Goal: Task Accomplishment & Management: Use online tool/utility

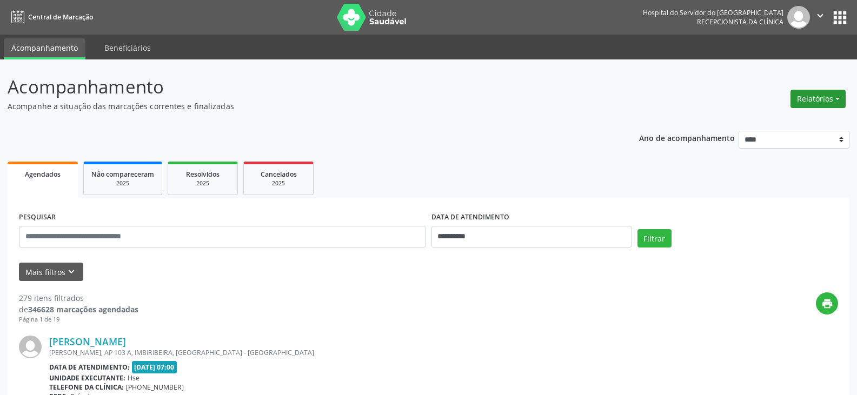
click at [824, 101] on button "Relatórios" at bounding box center [818, 99] width 55 height 18
click at [780, 121] on link "Agendamentos" at bounding box center [788, 122] width 116 height 15
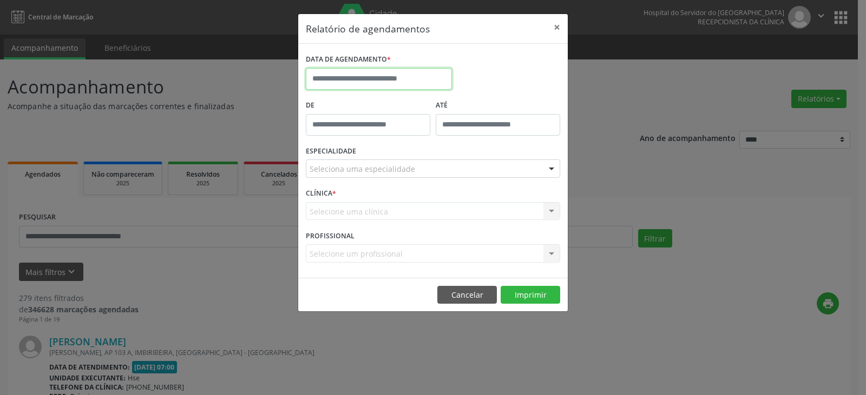
click at [430, 74] on input "text" at bounding box center [379, 79] width 146 height 22
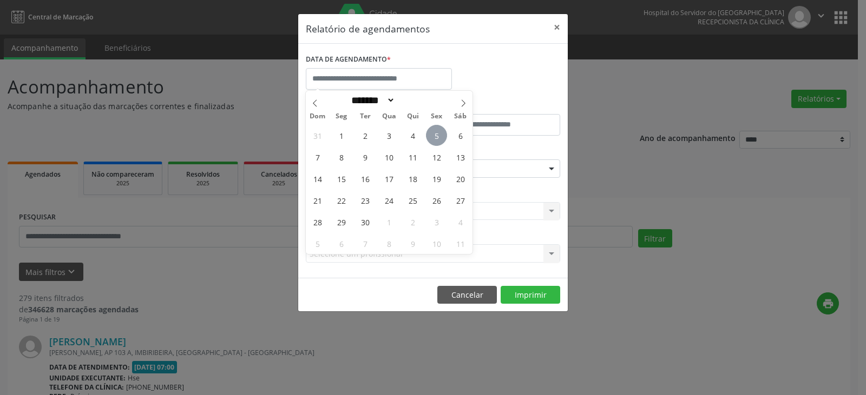
click at [438, 134] on span "5" at bounding box center [436, 135] width 21 height 21
type input "**********"
click at [438, 134] on span "5" at bounding box center [436, 135] width 21 height 21
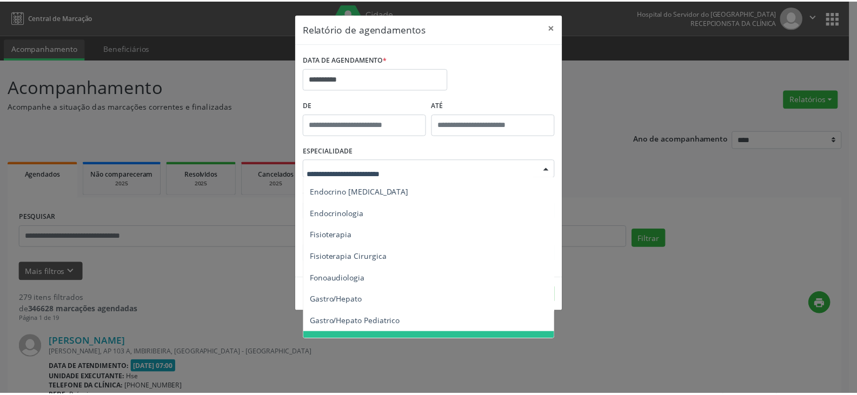
scroll to position [541, 0]
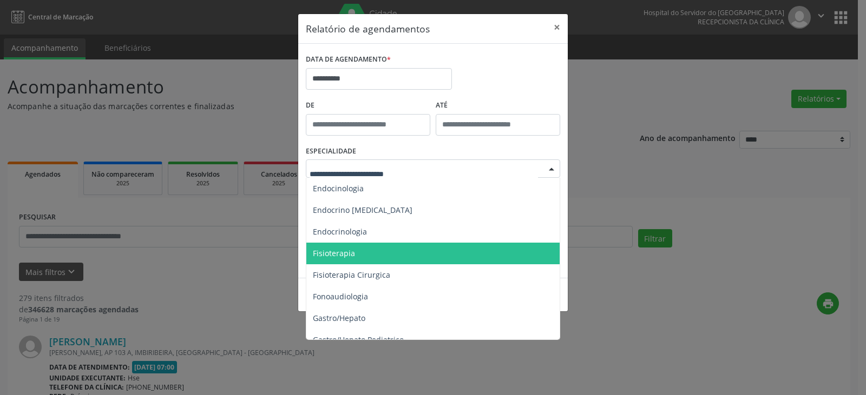
click at [372, 256] on span "Fisioterapia" at bounding box center [433, 254] width 255 height 22
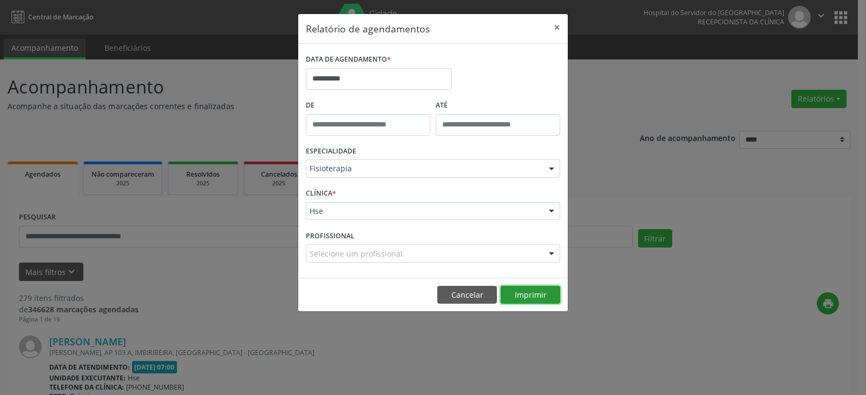
click at [539, 300] on button "Imprimir" at bounding box center [530, 295] width 60 height 18
click at [479, 294] on button "Cancelar" at bounding box center [467, 295] width 60 height 18
